Goal: Information Seeking & Learning: Learn about a topic

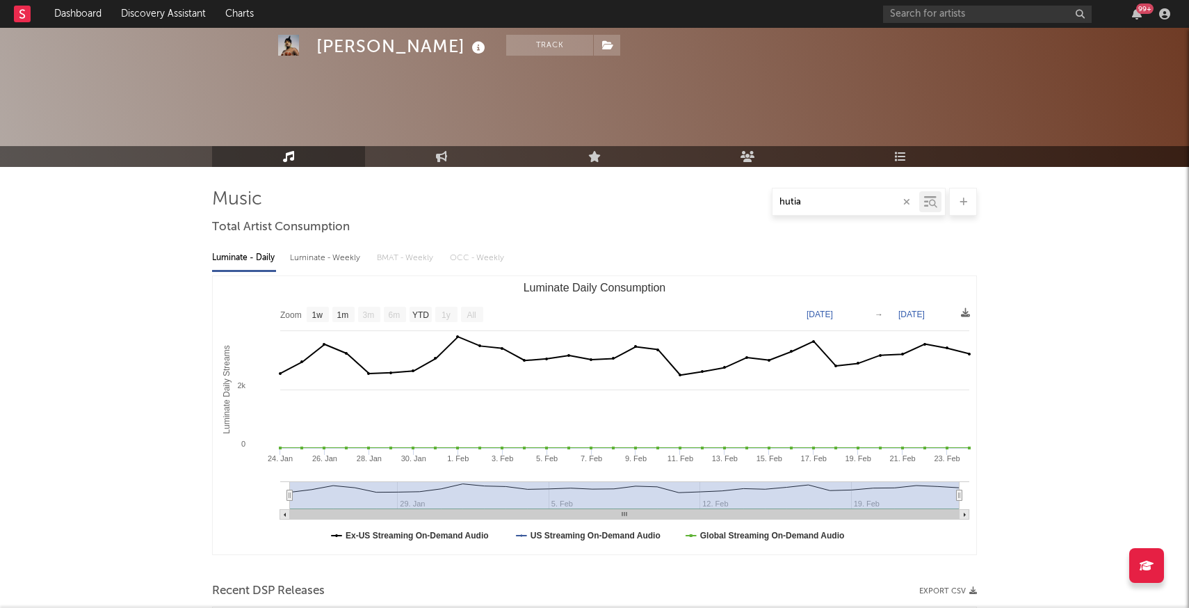
select select "1w"
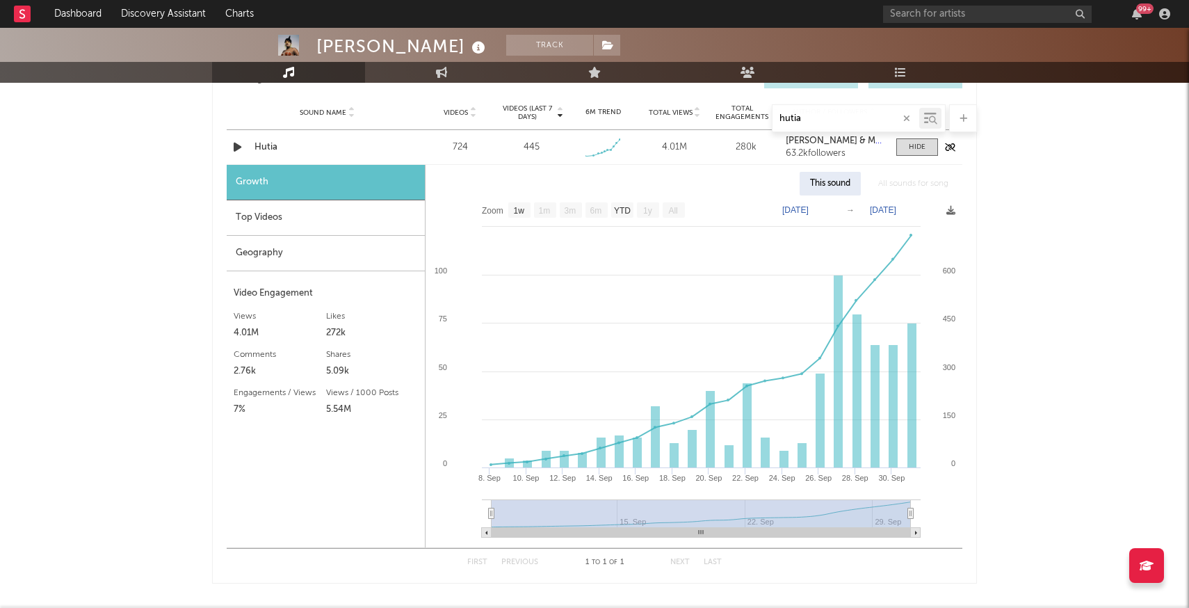
click at [840, 146] on div "[PERSON_NAME] & Madism & [PERSON_NAME] 63.2k followers" at bounding box center [834, 147] width 97 height 22
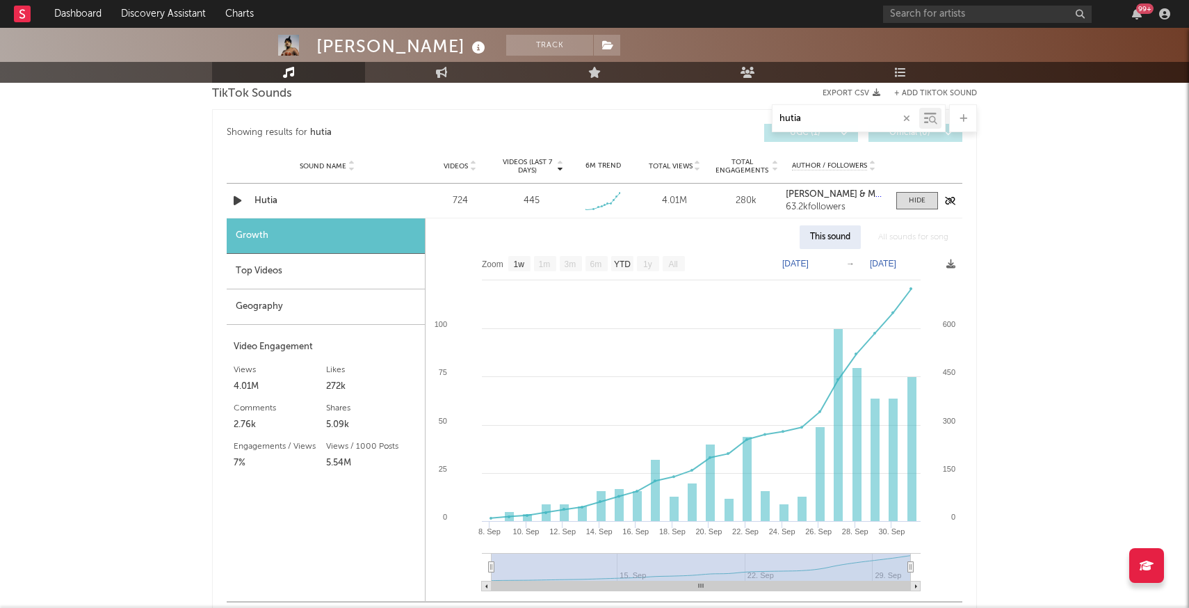
scroll to position [713, 0]
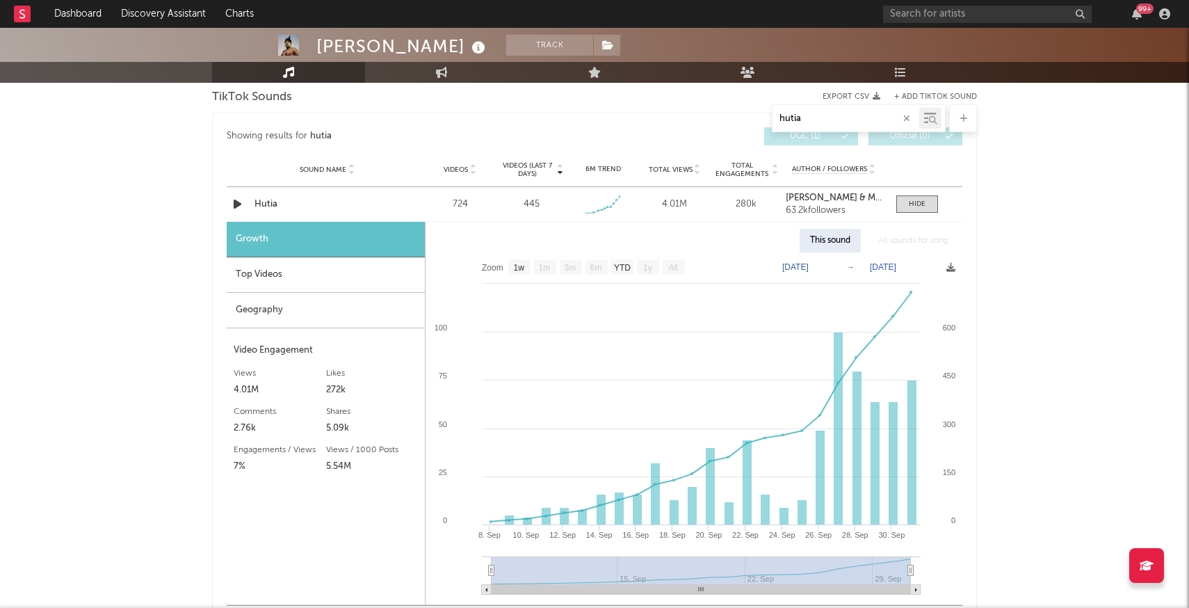
click at [286, 279] on div "Top Videos" at bounding box center [326, 274] width 198 height 35
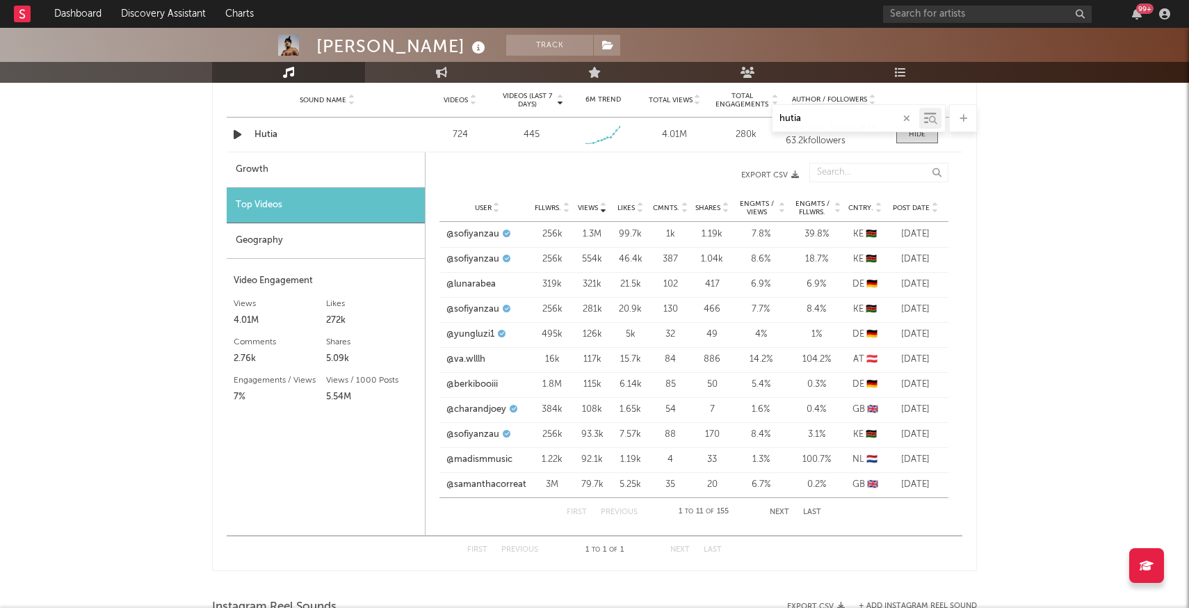
scroll to position [790, 0]
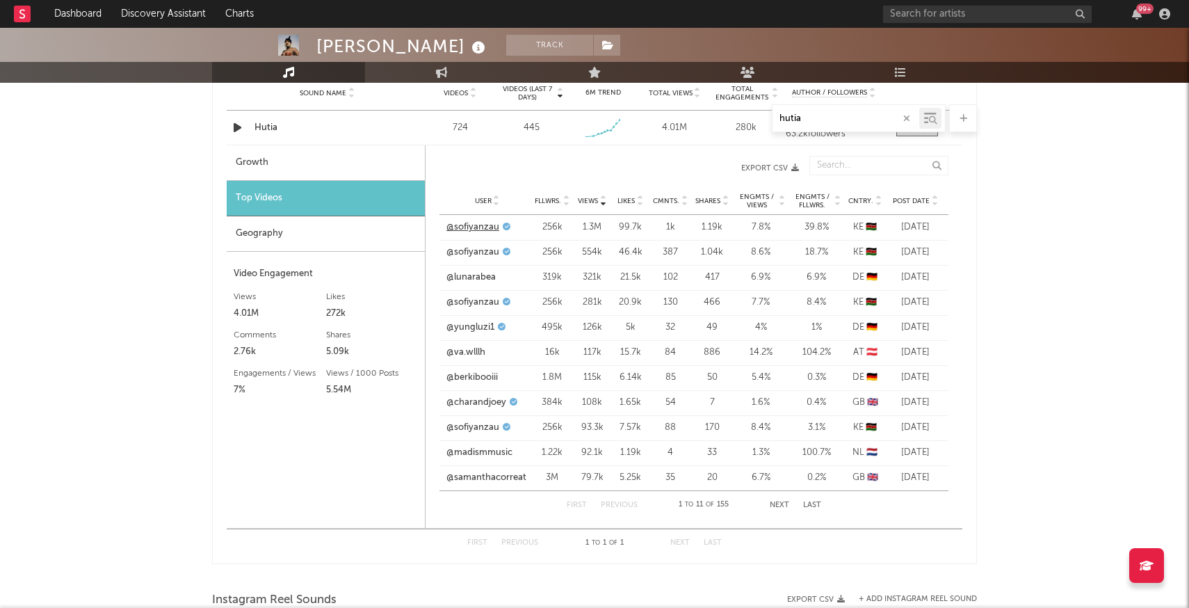
click at [470, 226] on link "@sofiyanzau" at bounding box center [472, 227] width 53 height 14
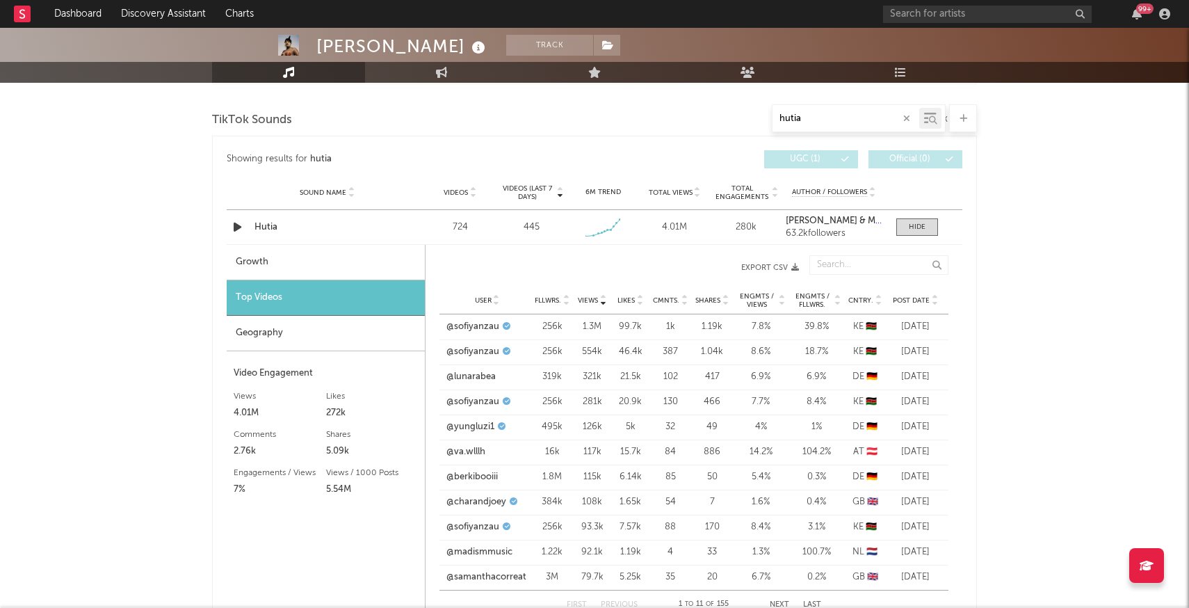
scroll to position [690, 0]
click at [910, 232] on div at bounding box center [917, 227] width 17 height 10
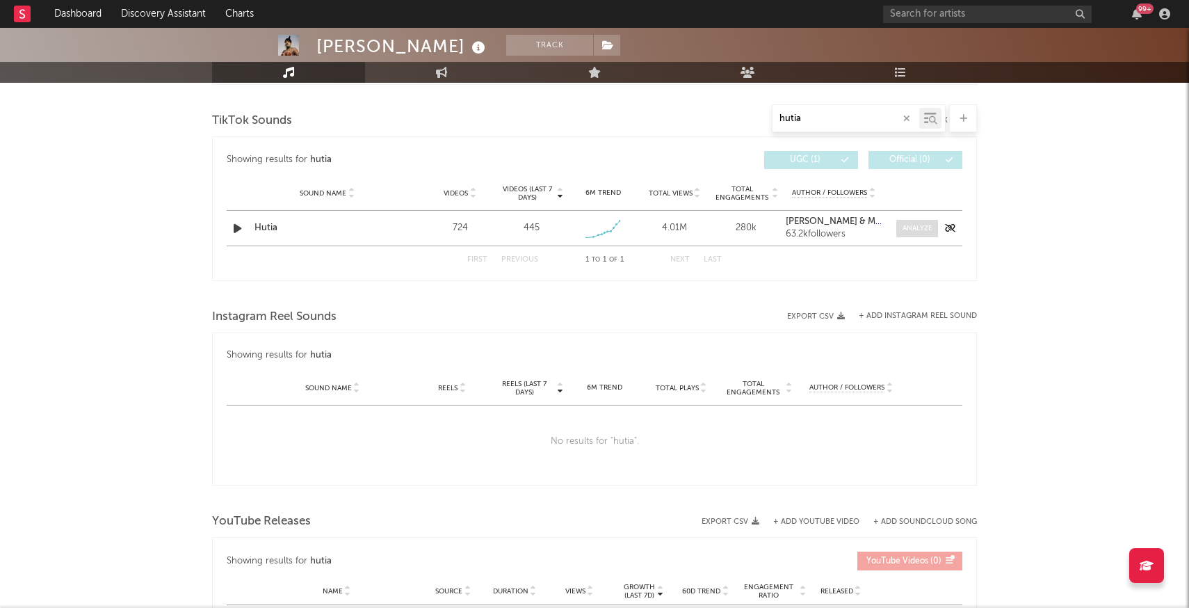
click at [917, 232] on div at bounding box center [917, 228] width 30 height 10
select select "1w"
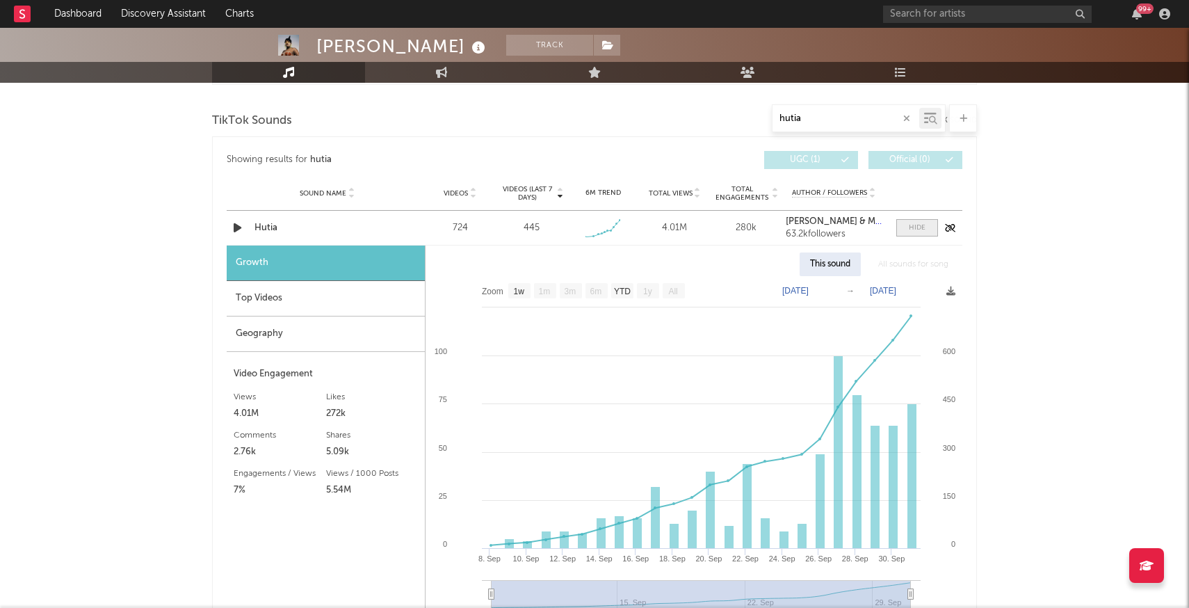
click at [917, 232] on div at bounding box center [917, 227] width 17 height 10
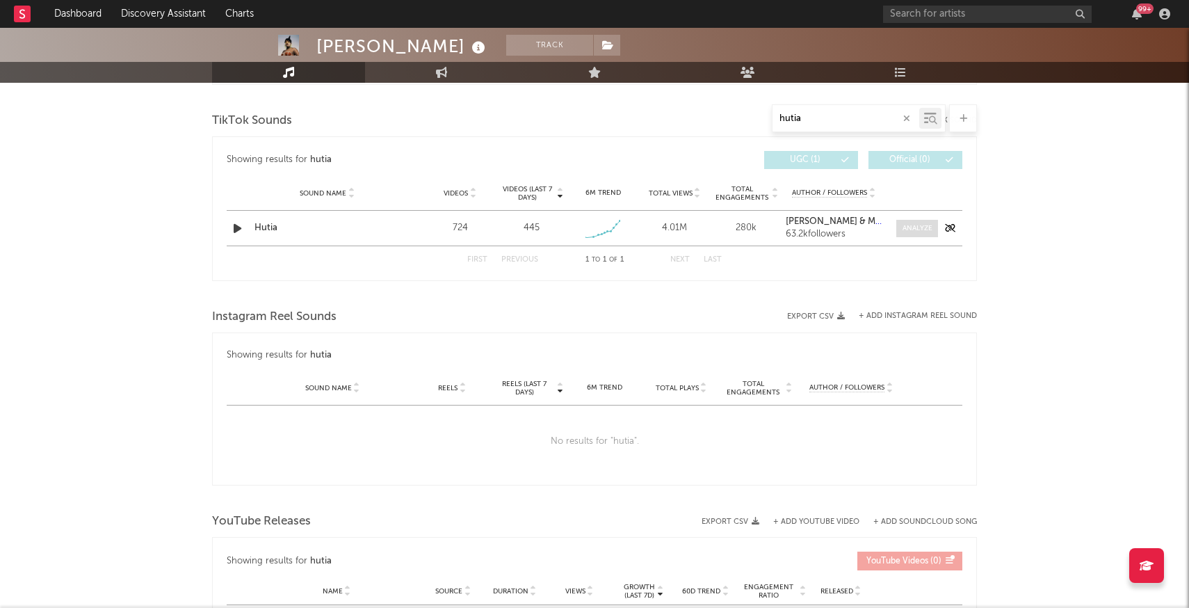
click at [917, 232] on div at bounding box center [917, 228] width 30 height 10
select select "1w"
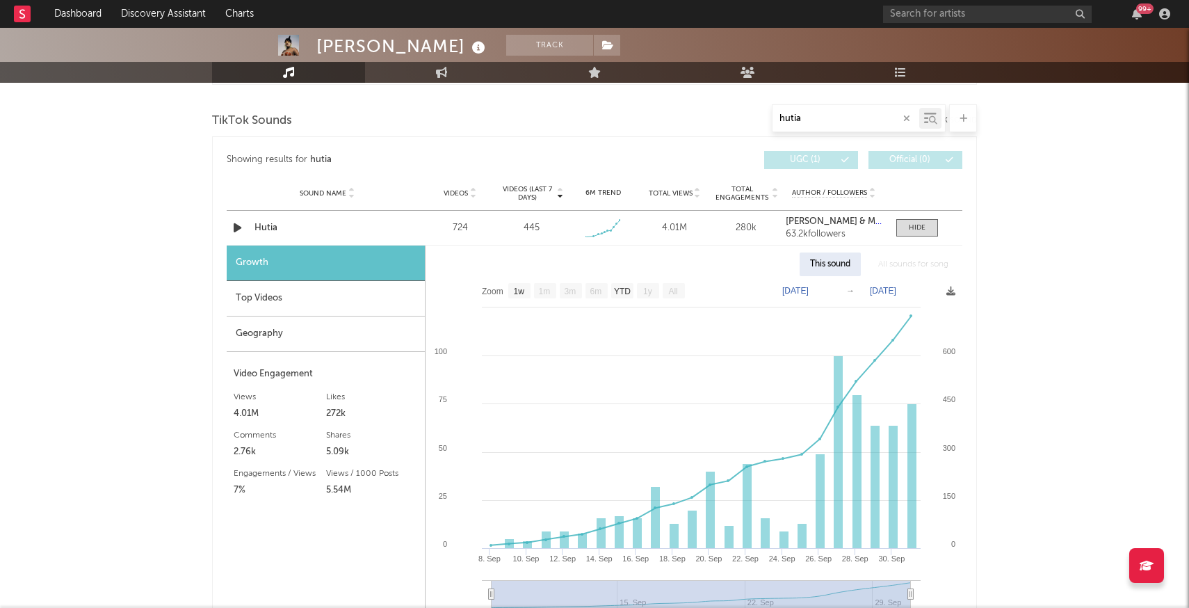
click at [252, 332] on div "Geography" at bounding box center [326, 333] width 198 height 35
